Goal: Information Seeking & Learning: Learn about a topic

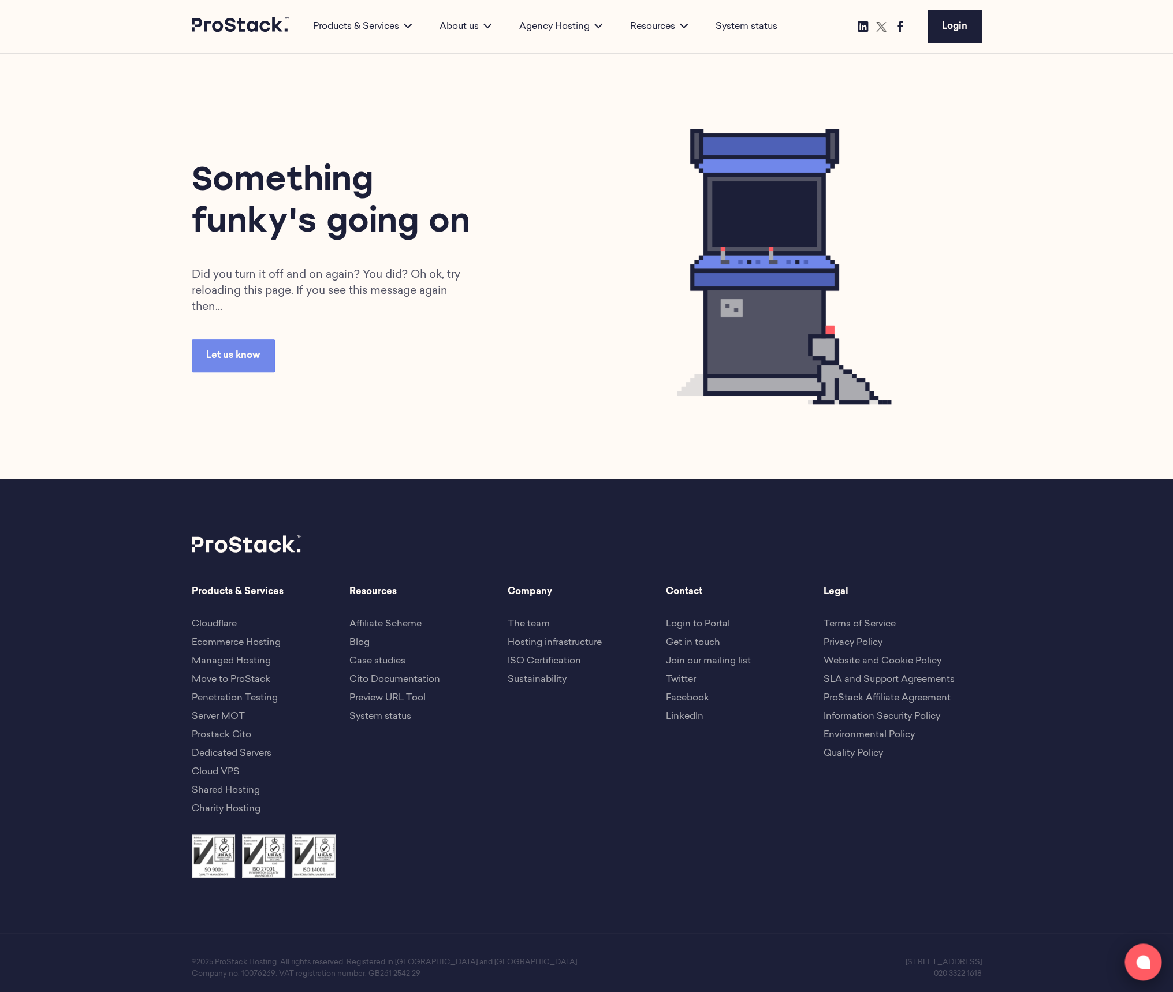
click at [1143, 957] on icon at bounding box center [1143, 962] width 14 height 14
click at [749, 782] on div "Products & Services Cloudflare Ecommerce Hosting Managed Hosting Move to [GEOGR…" at bounding box center [587, 709] width 790 height 249
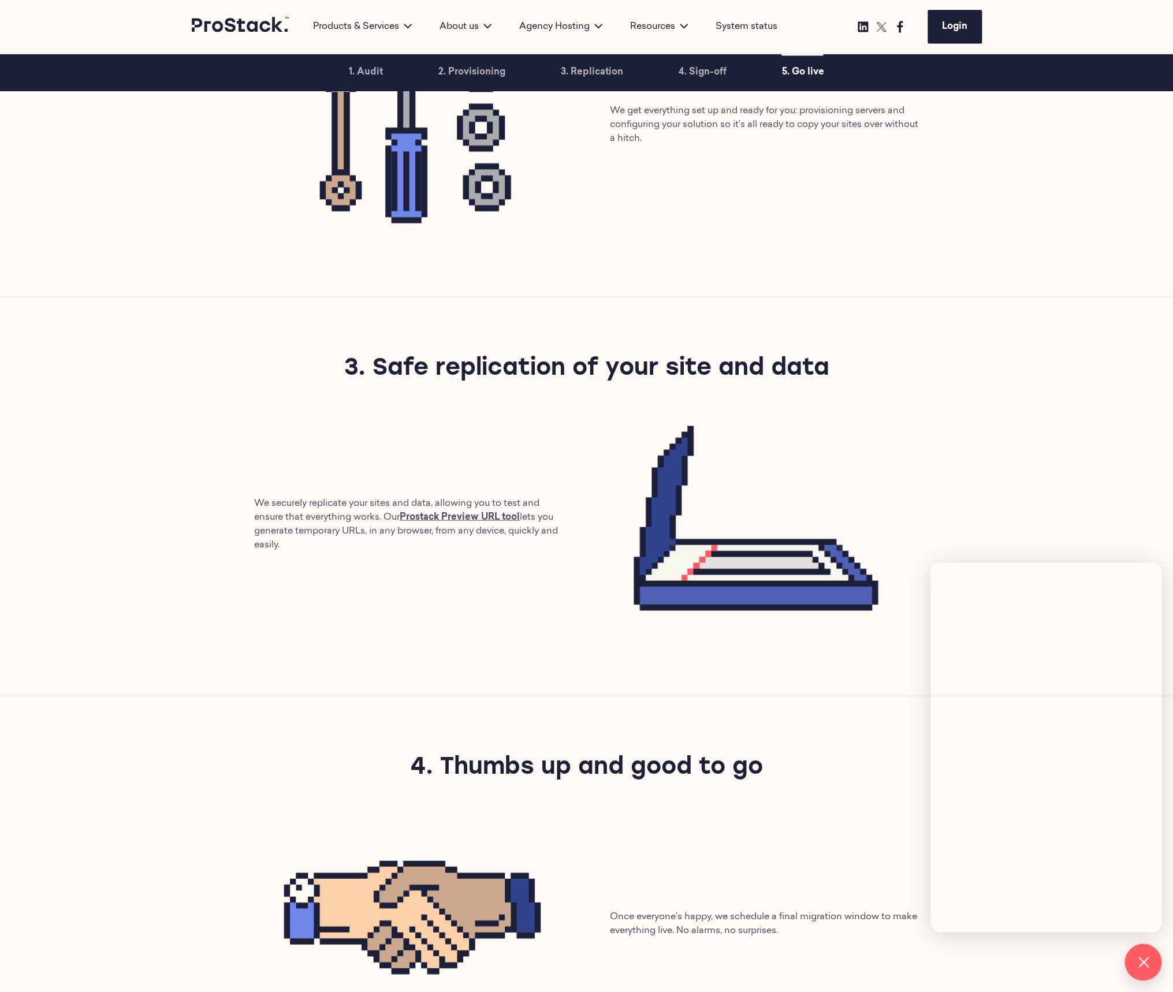
scroll to position [2114, 0]
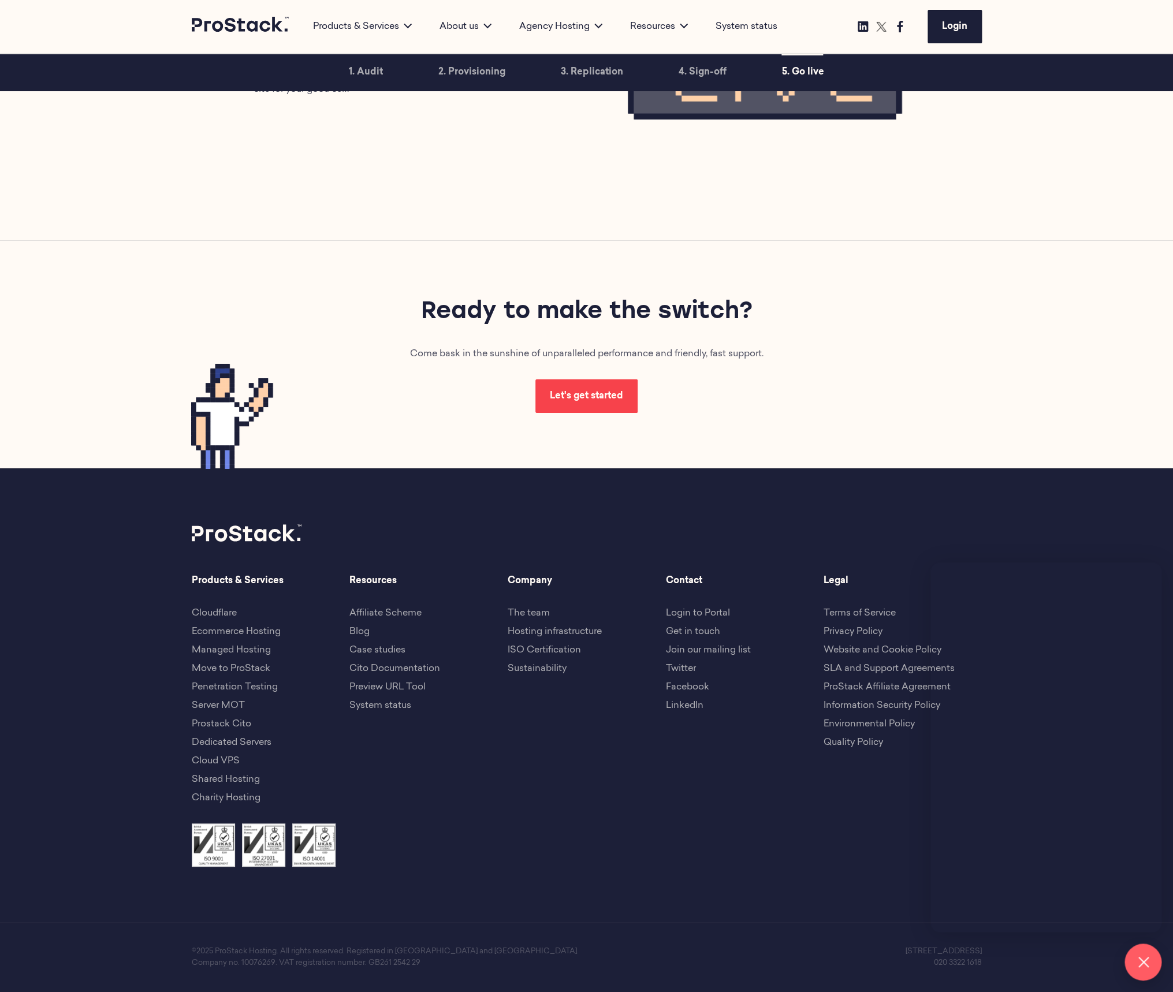
click at [569, 397] on span "Let's get started" at bounding box center [586, 395] width 73 height 9
click at [476, 456] on div "Ready to make the switch? Come bask in the sunshine of unparalleled performance…" at bounding box center [587, 354] width 790 height 227
click at [435, 74] on span "About us" at bounding box center [466, 69] width 132 height 30
click at [431, 93] on ul "The team Hosting infrastructure Compliance Sustainability" at bounding box center [466, 130] width 132 height 93
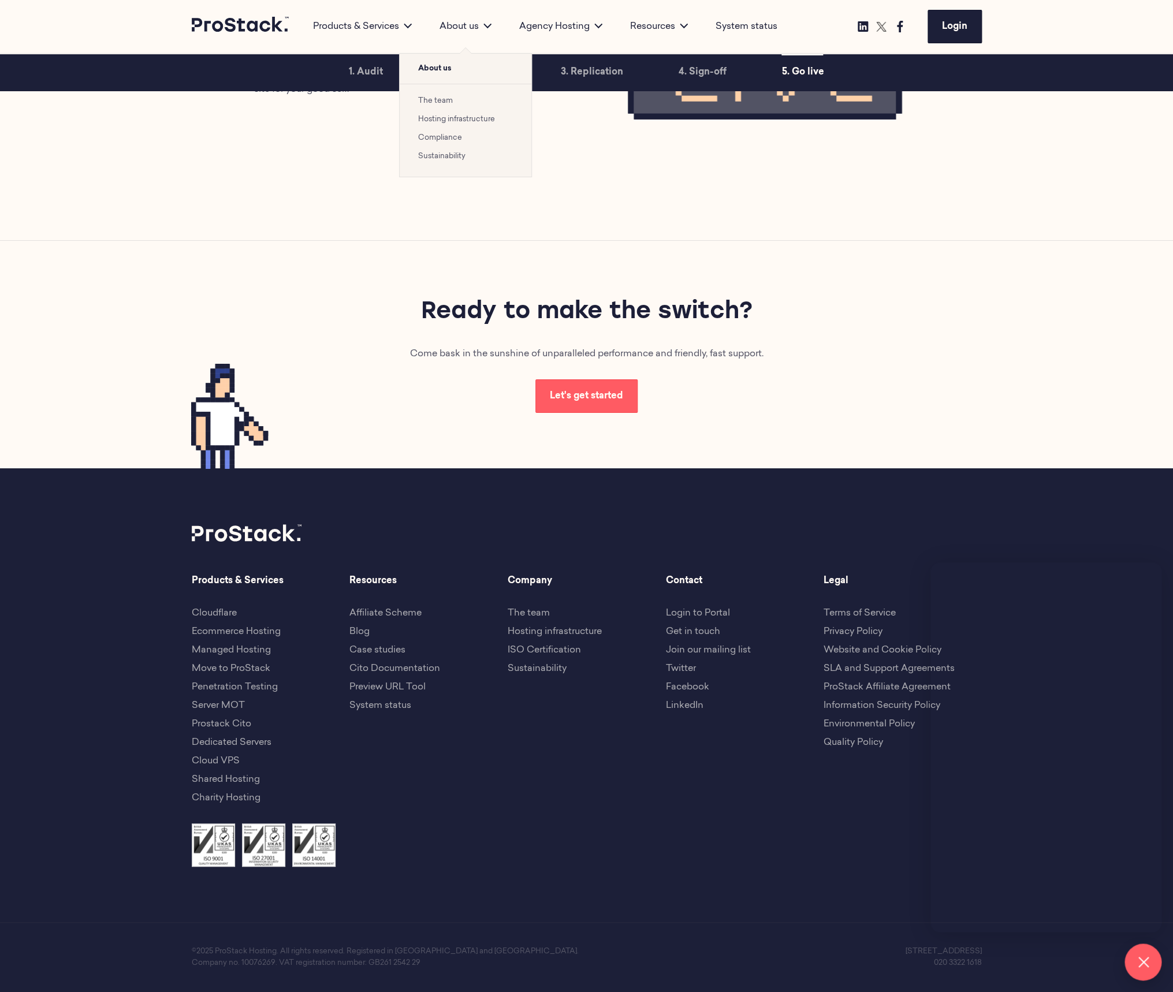
click at [431, 101] on link "The team" at bounding box center [435, 101] width 35 height 8
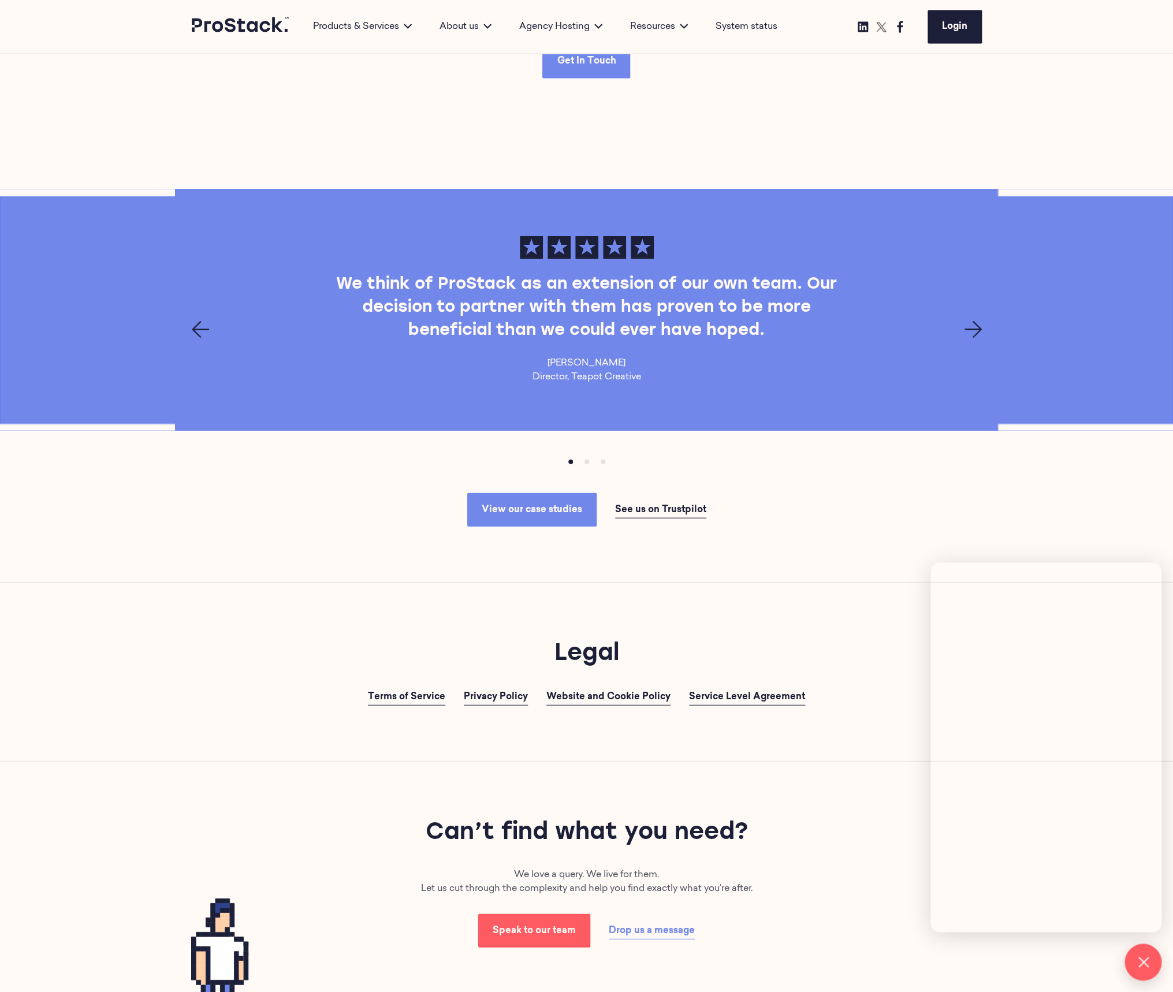
scroll to position [4095, 0]
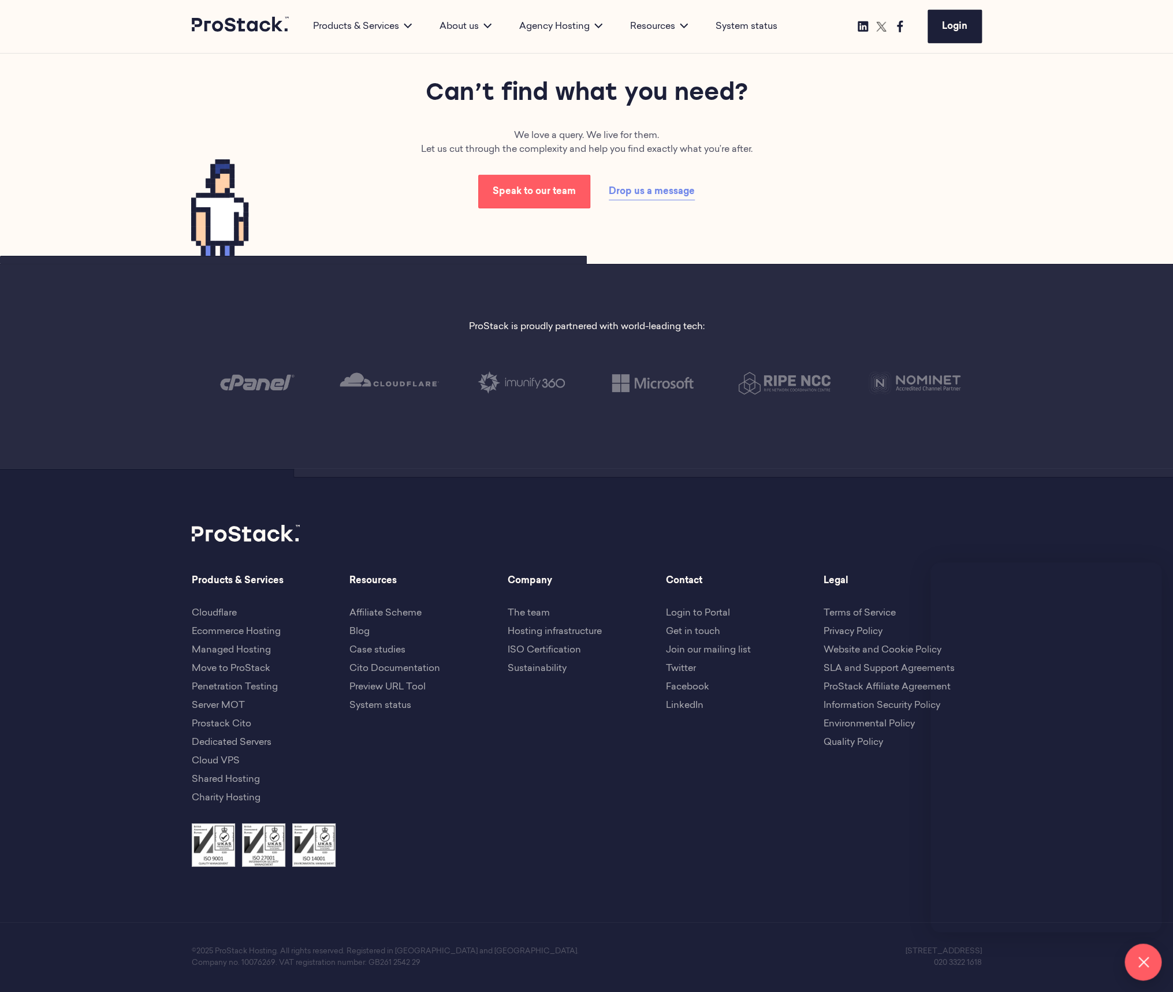
click at [783, 784] on div "Products & Services Cloudflare Ecommerce Hosting Managed Hosting Move to [GEOGR…" at bounding box center [587, 698] width 790 height 249
click at [704, 630] on link "Get in touch" at bounding box center [692, 631] width 54 height 9
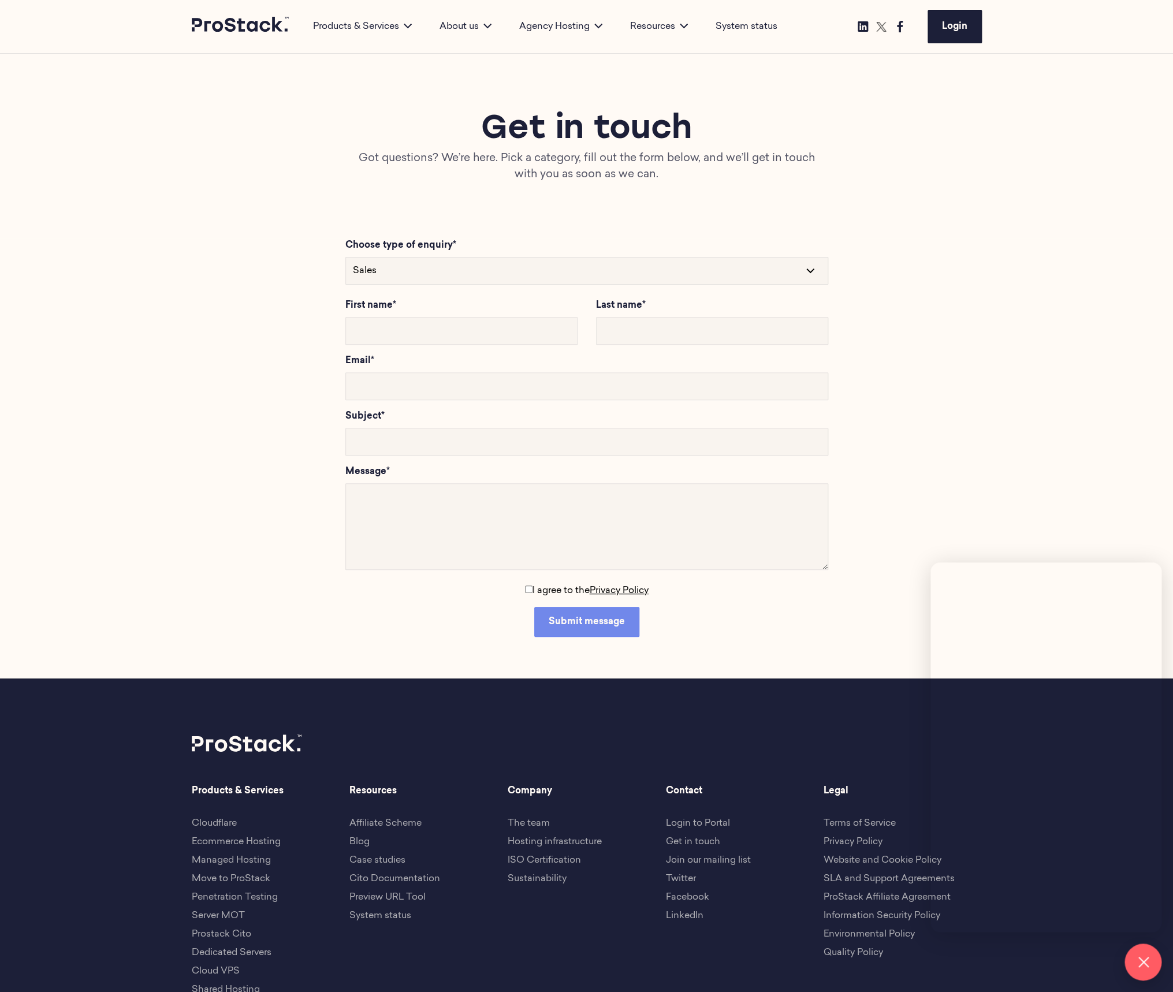
click at [252, 25] on icon at bounding box center [241, 24] width 98 height 15
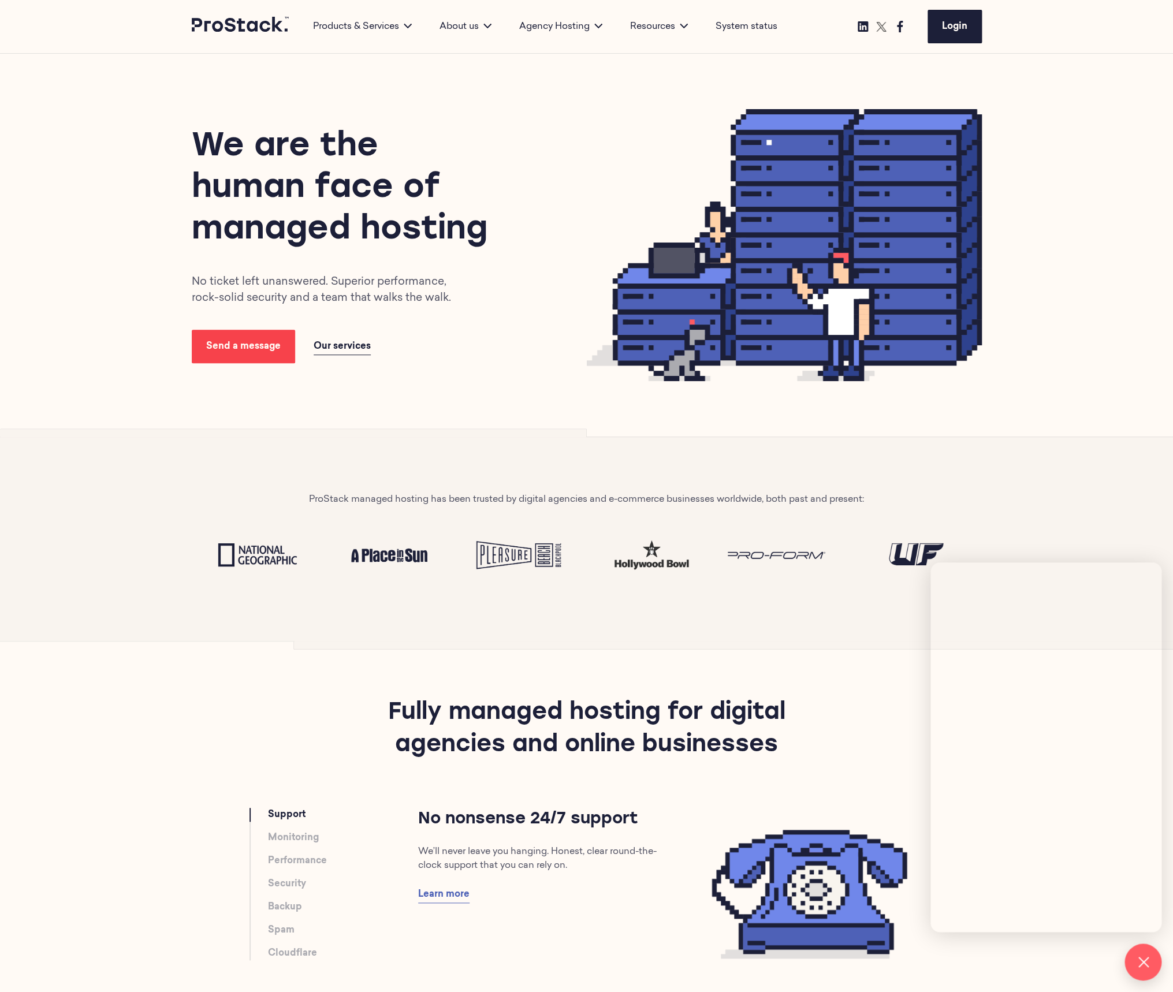
click at [265, 356] on link "Send a message" at bounding box center [243, 346] width 103 height 33
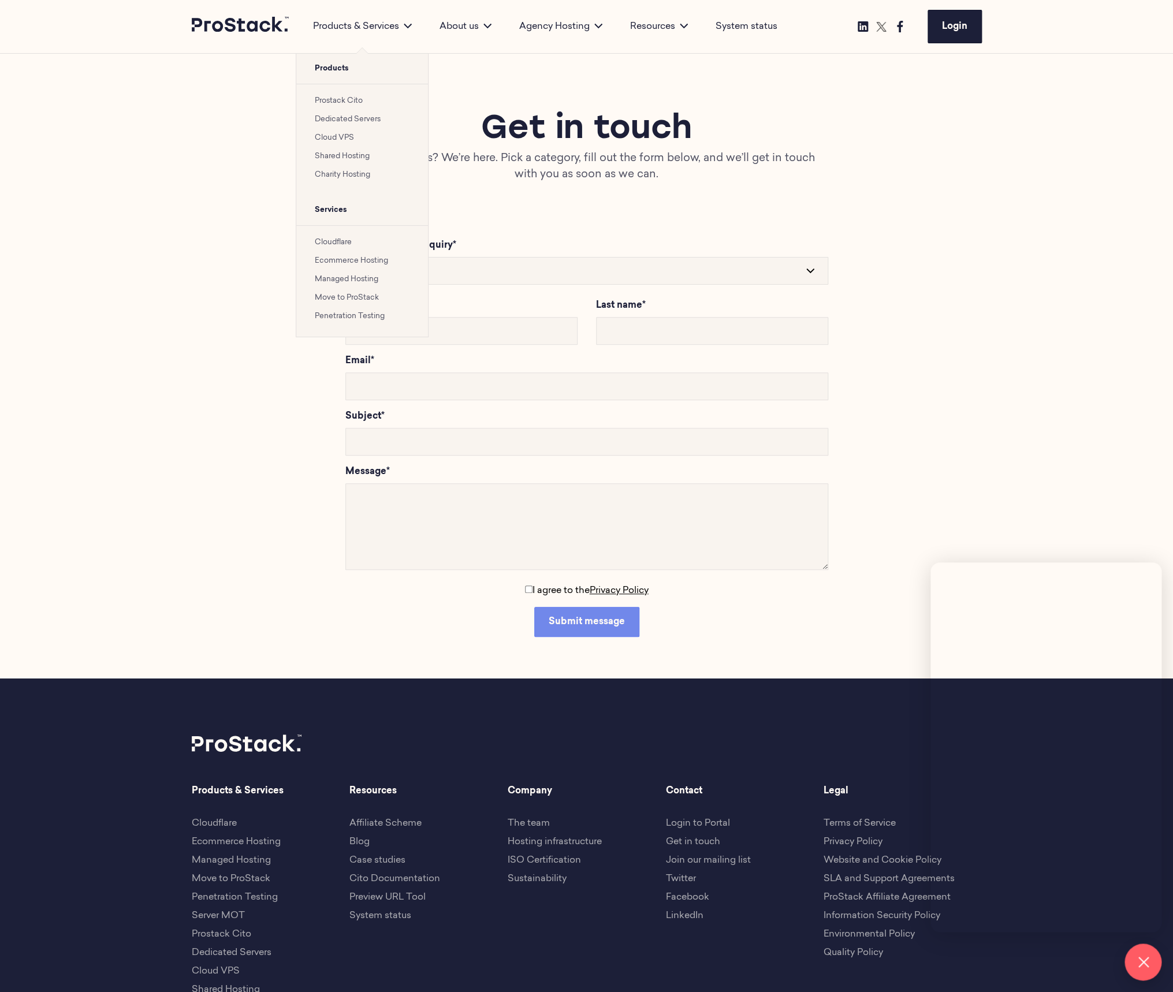
click at [340, 299] on link "Move to ProStack" at bounding box center [347, 298] width 64 height 8
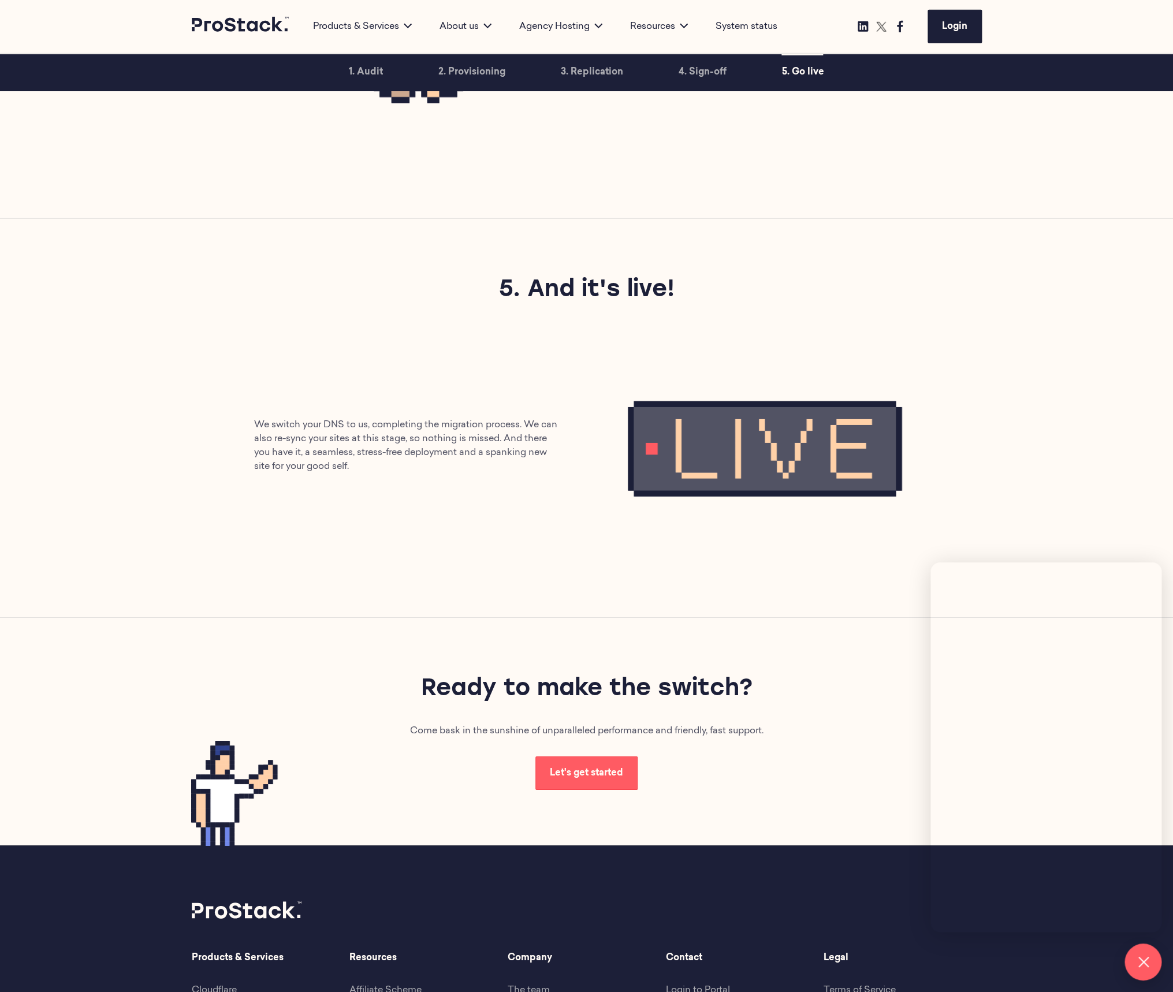
scroll to position [1737, 0]
click at [577, 778] on span "Let's get started" at bounding box center [586, 773] width 73 height 9
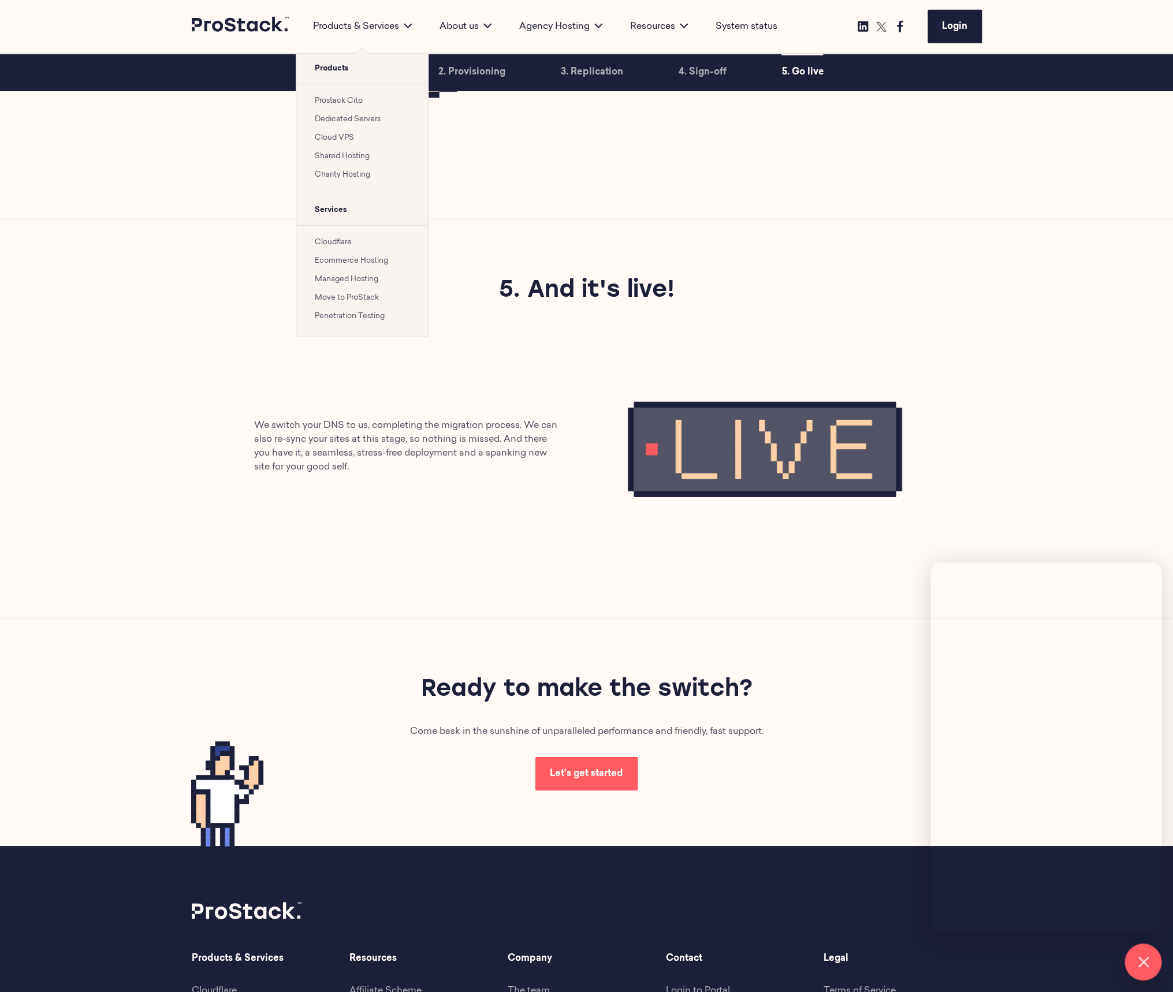
click at [360, 25] on div "Products & Services" at bounding box center [362, 27] width 126 height 14
click at [340, 100] on link "Prostack Cito" at bounding box center [339, 101] width 48 height 8
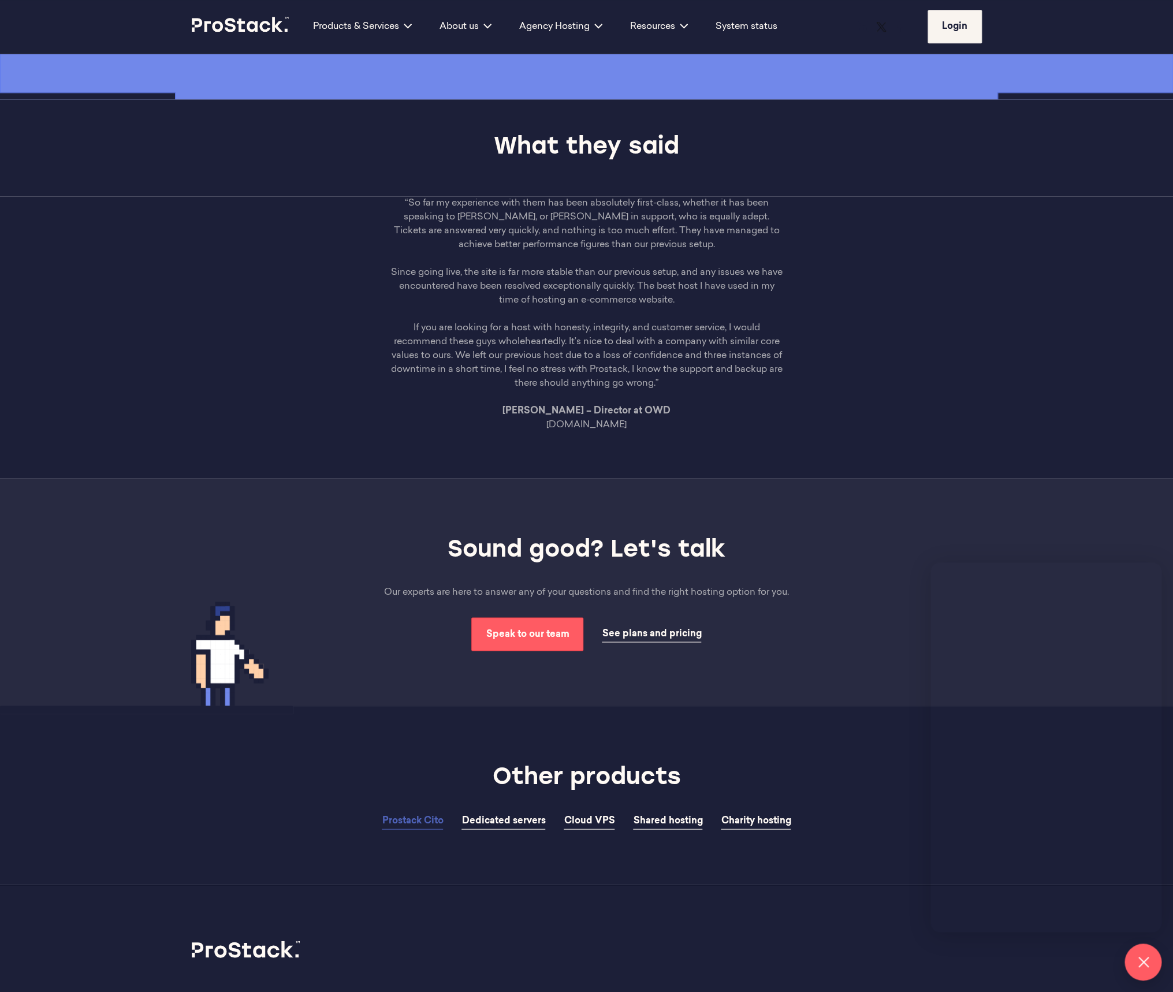
scroll to position [3059, 0]
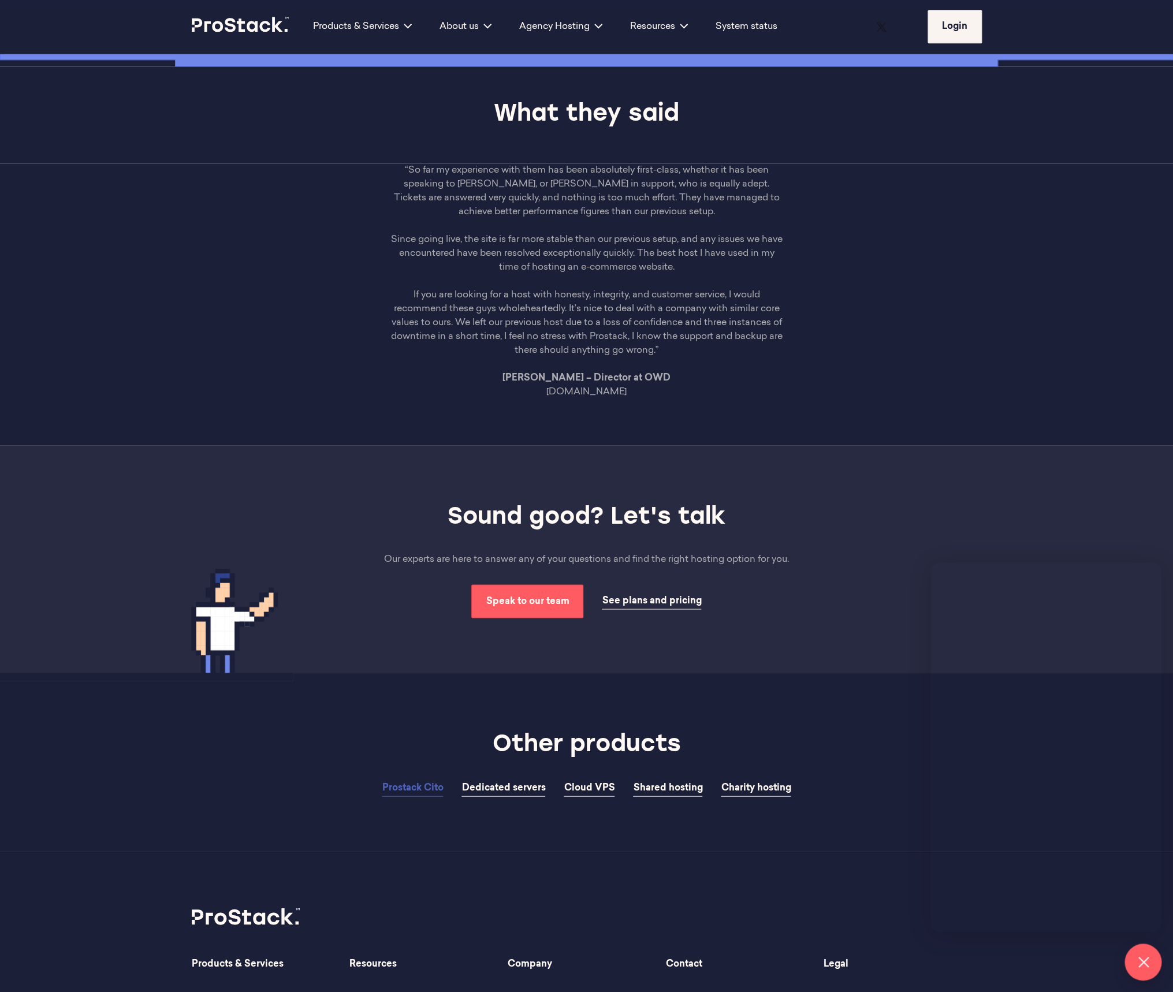
click at [614, 599] on span "See plans and pricing" at bounding box center [651, 600] width 99 height 9
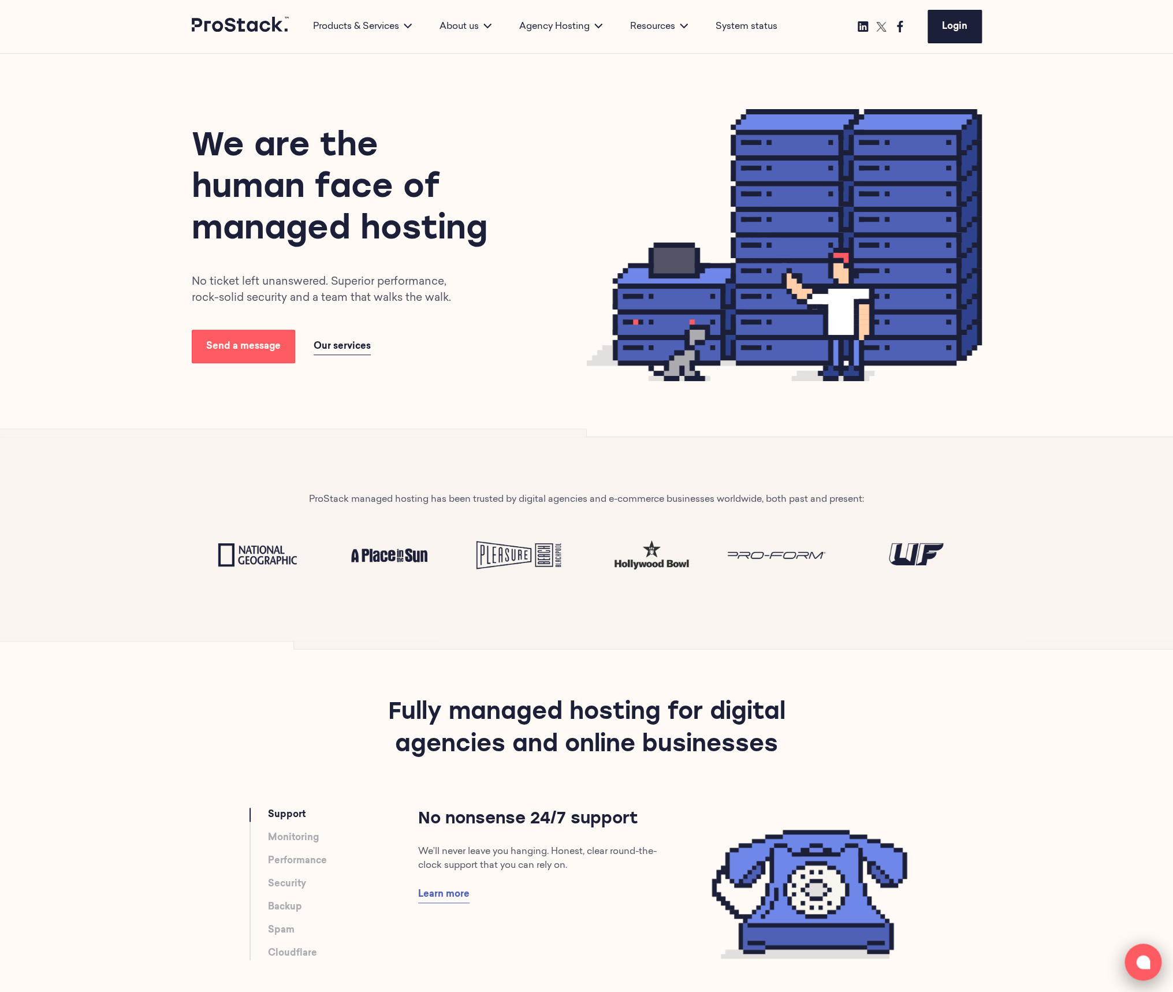
click at [1139, 967] on icon at bounding box center [1143, 962] width 14 height 14
